Goal: Find contact information: Find contact information

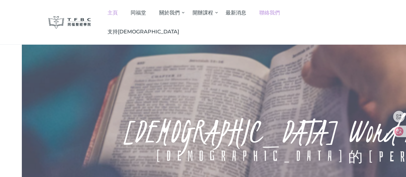
click at [280, 11] on span "聯絡我們" at bounding box center [269, 13] width 21 height 6
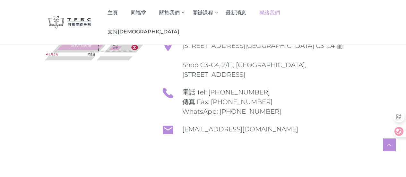
scroll to position [159, 0]
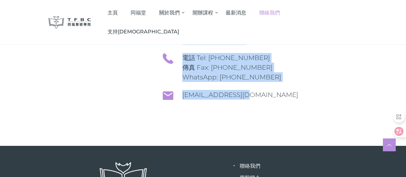
drag, startPoint x: 250, startPoint y: 108, endPoint x: 178, endPoint y: 34, distance: 103.3
click at [178, 34] on div "Tung Fook Bible College 同[DEMOGRAPHIC_DATA] [STREET_ADDRESS]新時代廣場 2 樓 C3-C4 舖 S…" at bounding box center [259, 46] width 192 height 147
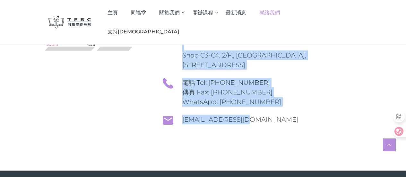
scroll to position [127, 0]
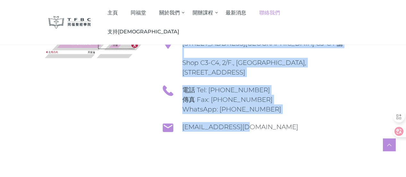
drag, startPoint x: 157, startPoint y: 31, endPoint x: 242, endPoint y: 138, distance: 136.8
click at [242, 138] on div "Tung Fook Bible College 同[DEMOGRAPHIC_DATA] [STREET_ADDRESS]新時代廣場 2 樓 C3-C4 舖 S…" at bounding box center [259, 78] width 192 height 147
copy div "同[DEMOGRAPHIC_DATA][GEOGRAPHIC_DATA][STREET_ADDRESS][GEOGRAPHIC_DATA] C3-C4 舖 S…"
